Goal: Complete application form

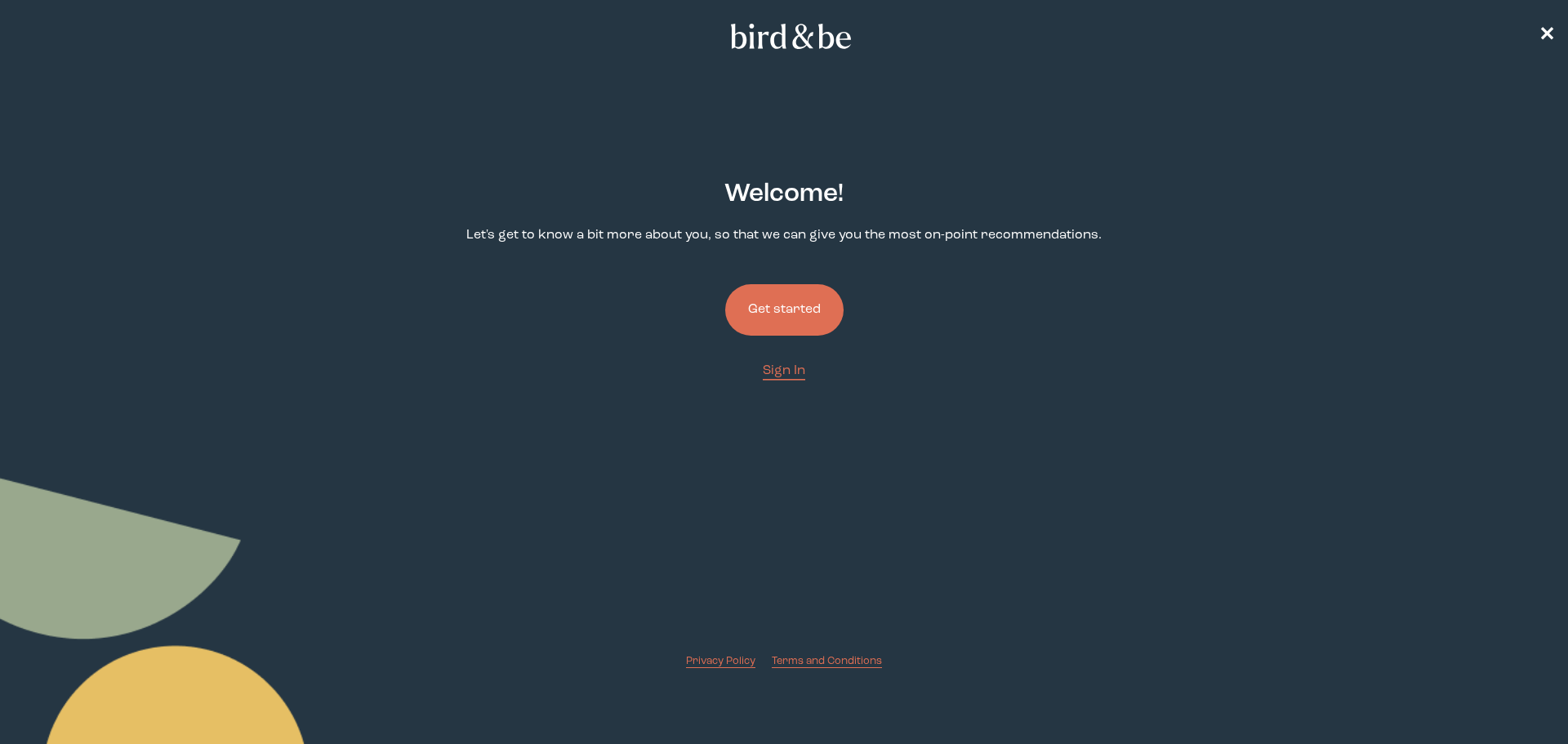
click at [805, 315] on button "Get started" at bounding box center [784, 309] width 118 height 51
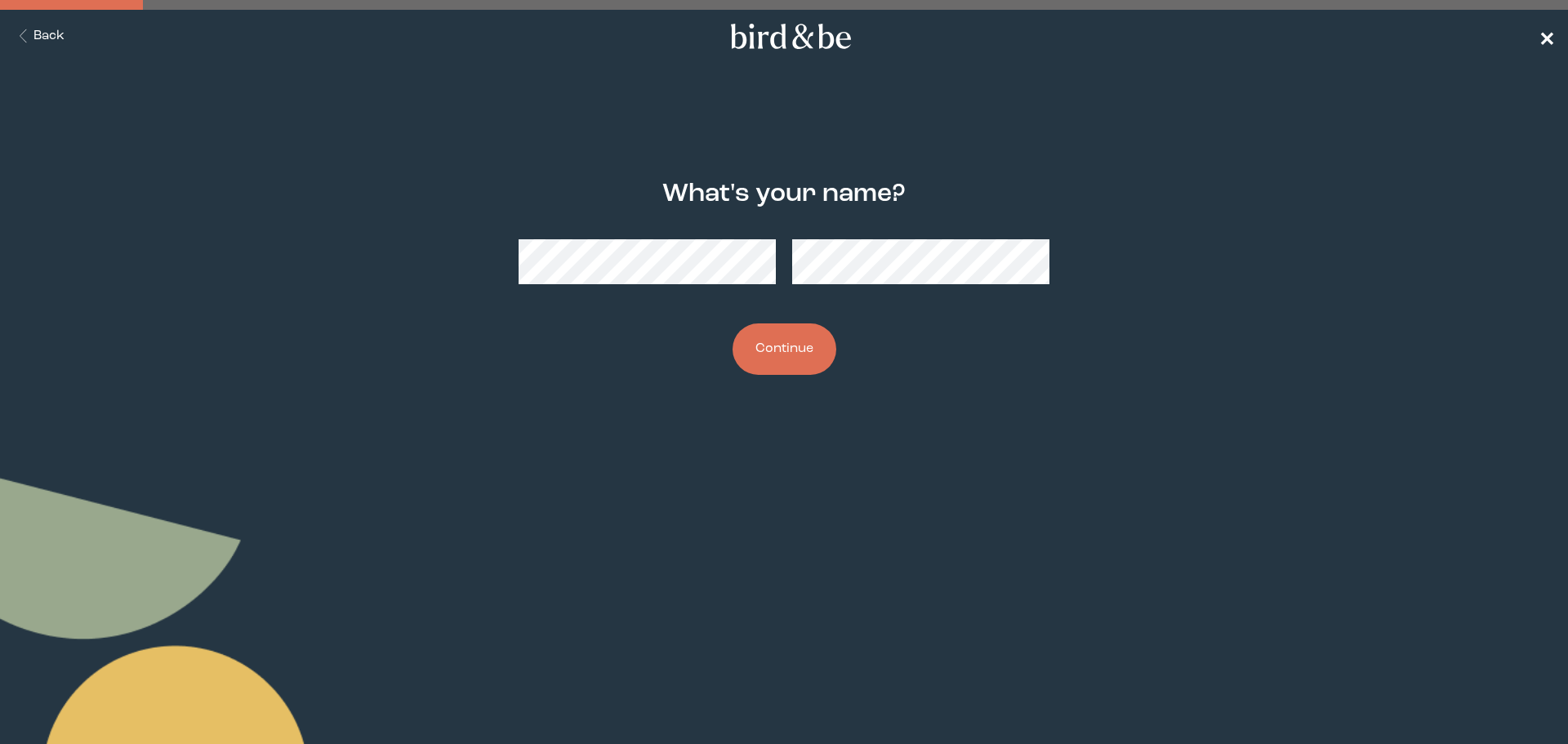
click at [1547, 23] on link "✕" at bounding box center [1546, 36] width 17 height 29
